Goal: Task Accomplishment & Management: Manage account settings

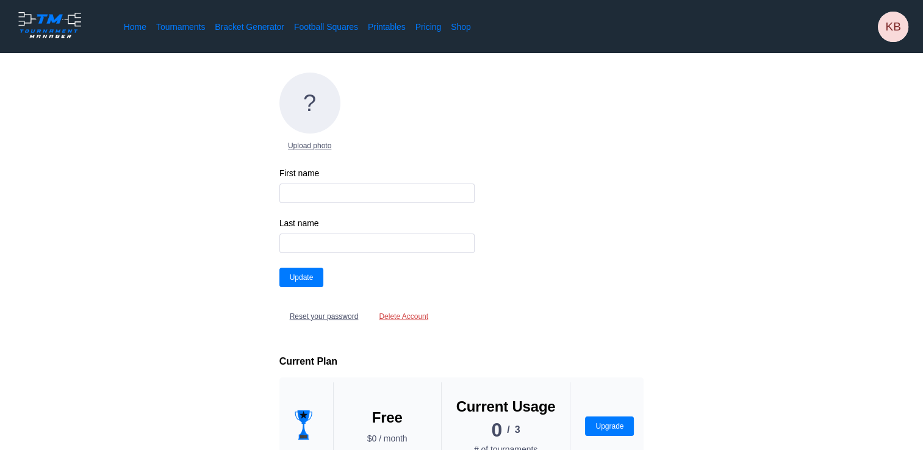
type input "kings"
type input "billiards"
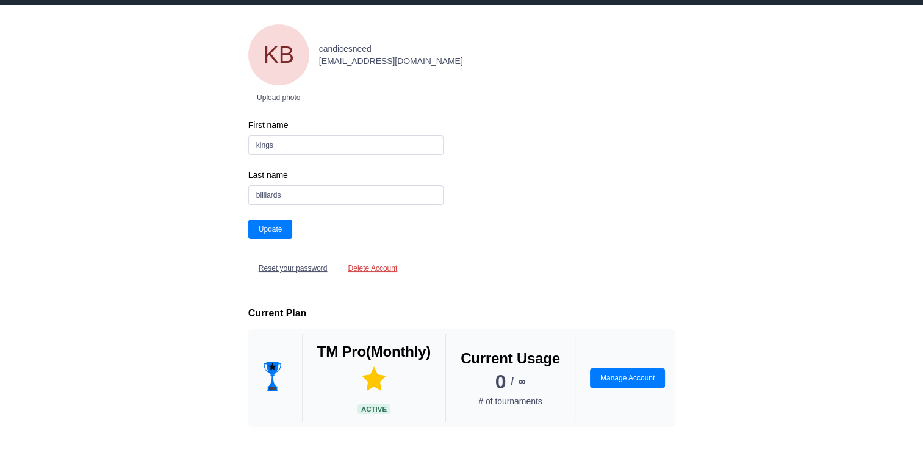
scroll to position [15, 0]
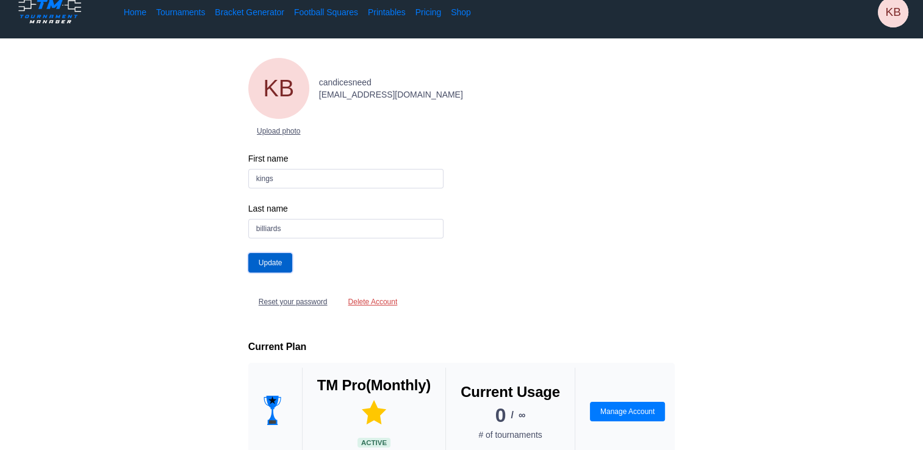
click at [265, 259] on button "Update" at bounding box center [270, 263] width 45 height 20
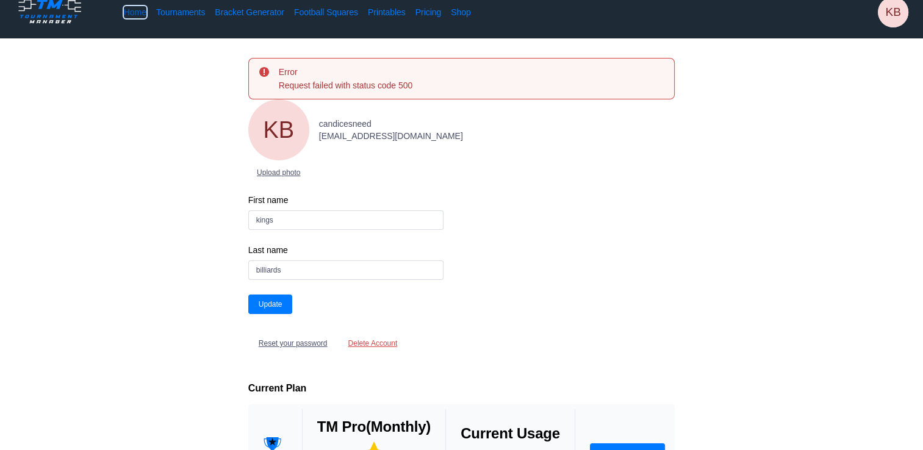
click at [138, 14] on link "Home" at bounding box center [135, 12] width 23 height 12
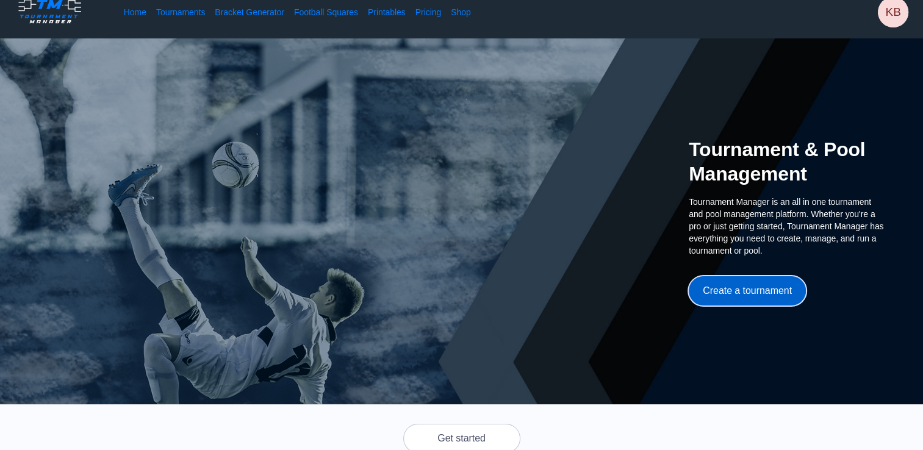
click at [754, 284] on button "Create a tournament" at bounding box center [746, 290] width 117 height 29
